Goal: Information Seeking & Learning: Learn about a topic

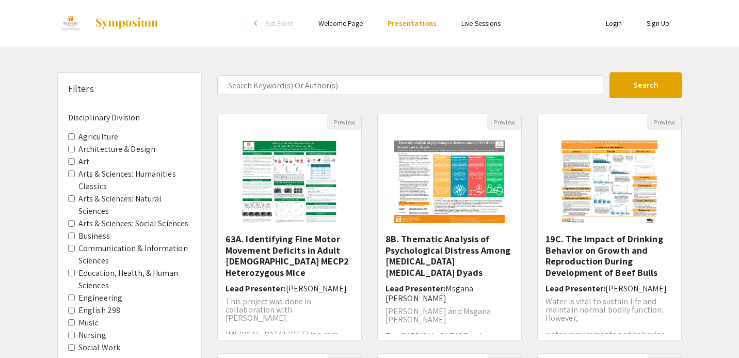
click at [365, 167] on div "Preview 63A. Identifying Fine Motor Movement Deficits in Adult [DEMOGRAPHIC_DAT…" at bounding box center [290, 234] width 160 height 240
click at [314, 169] on img "Open Presentation <p>63A. Identifying Fine Motor Movement Deficits in Adult Fem…" at bounding box center [289, 181] width 117 height 103
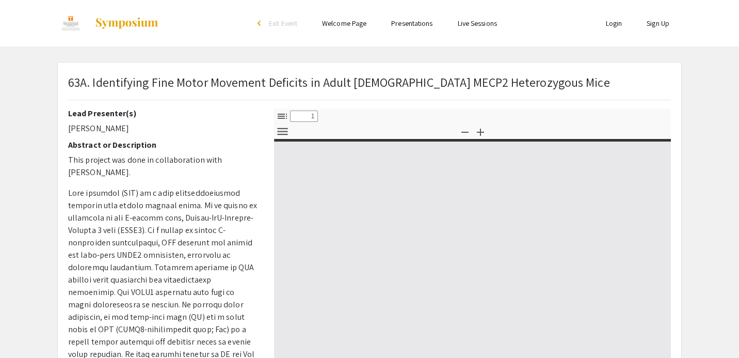
select select "custom"
type input "0"
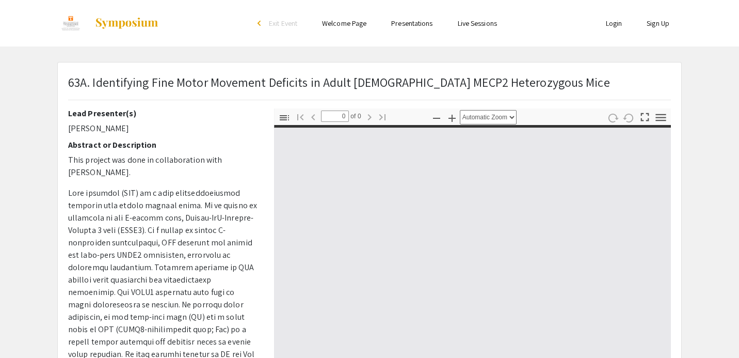
select select "custom"
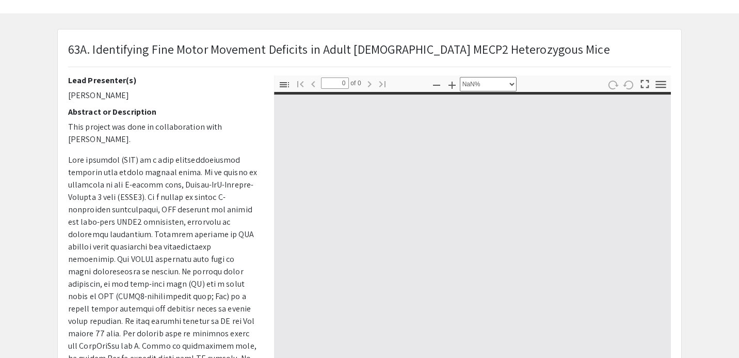
scroll to position [40, 0]
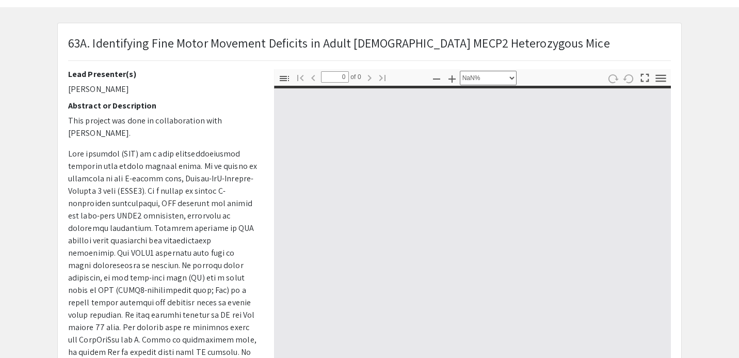
type input "1"
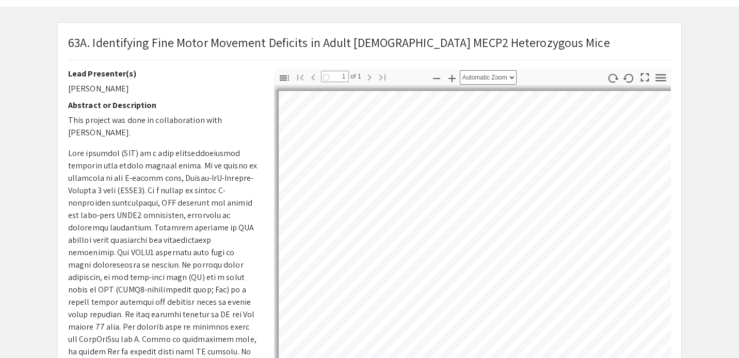
select select "auto"
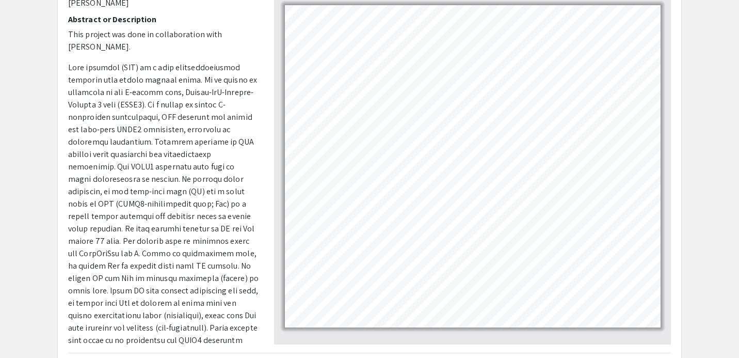
scroll to position [121, 0]
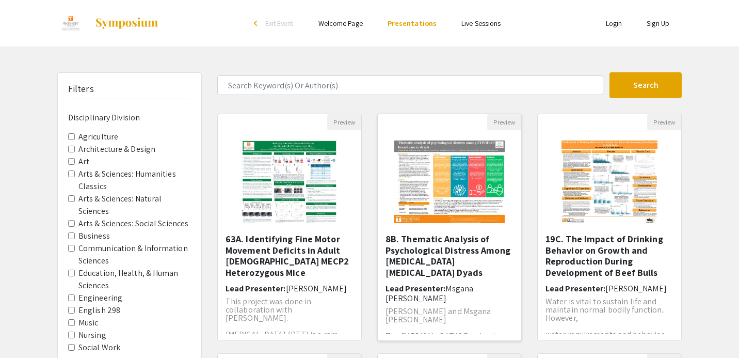
click at [450, 187] on img "Open Presentation <p>8B. Thematic Analysis of Psychological Distress Among COVI…" at bounding box center [449, 181] width 131 height 103
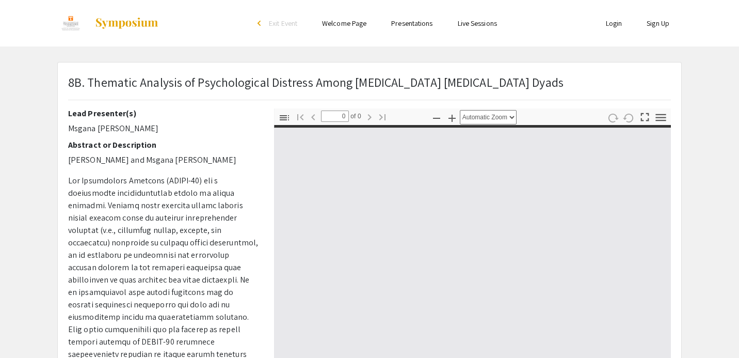
select select "custom"
type input "1"
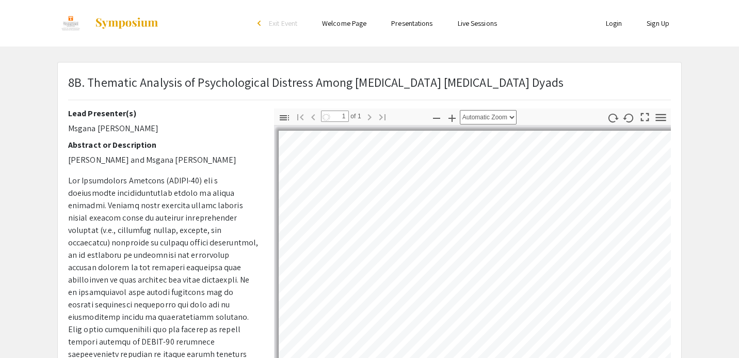
scroll to position [83, 0]
select select "auto"
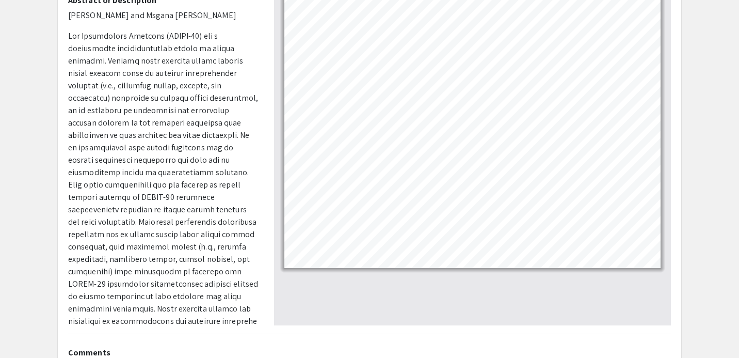
scroll to position [145, 0]
